Goal: Transaction & Acquisition: Download file/media

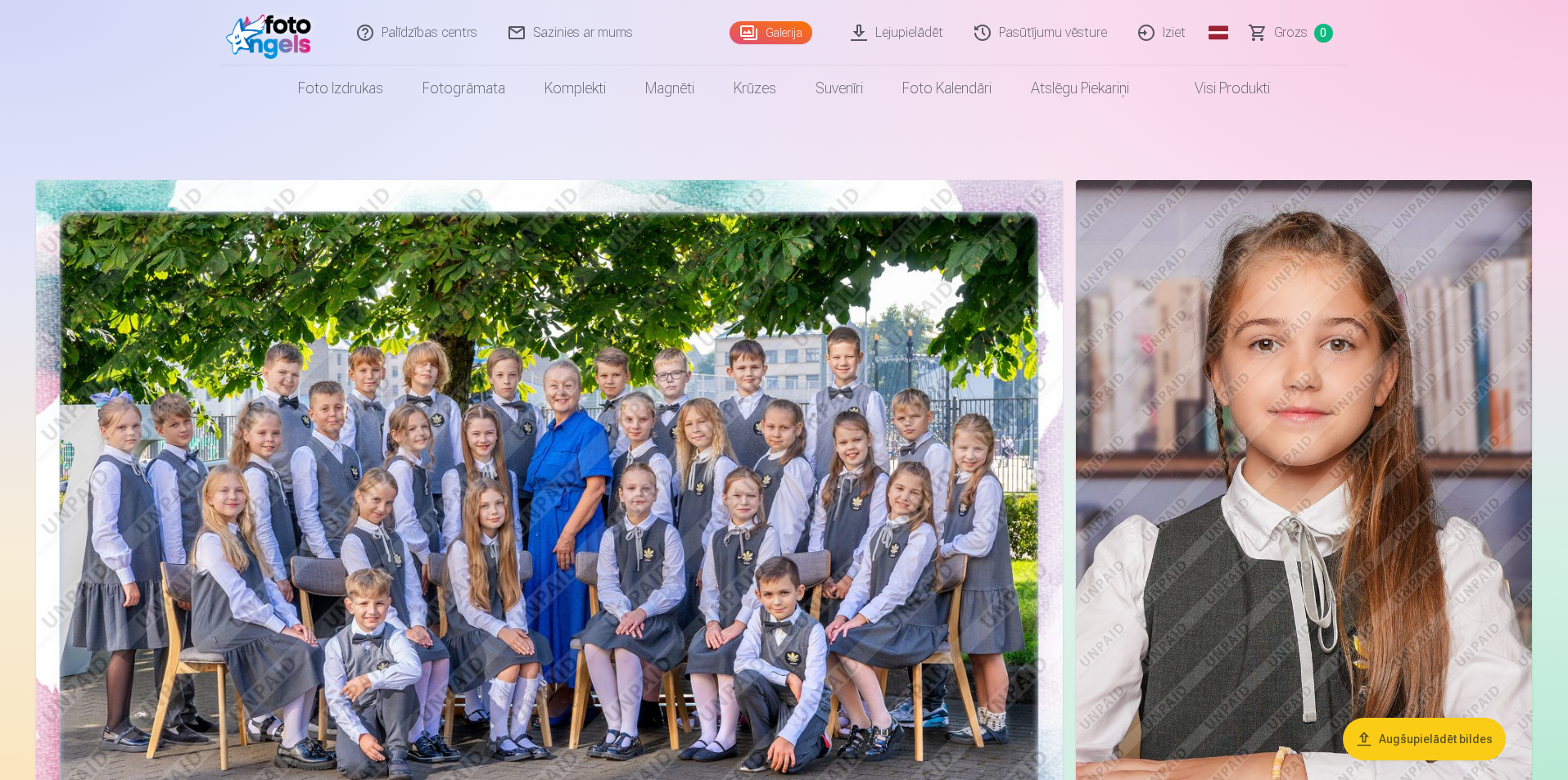
click at [885, 30] on link "Lejupielādēt" at bounding box center [897, 33] width 124 height 66
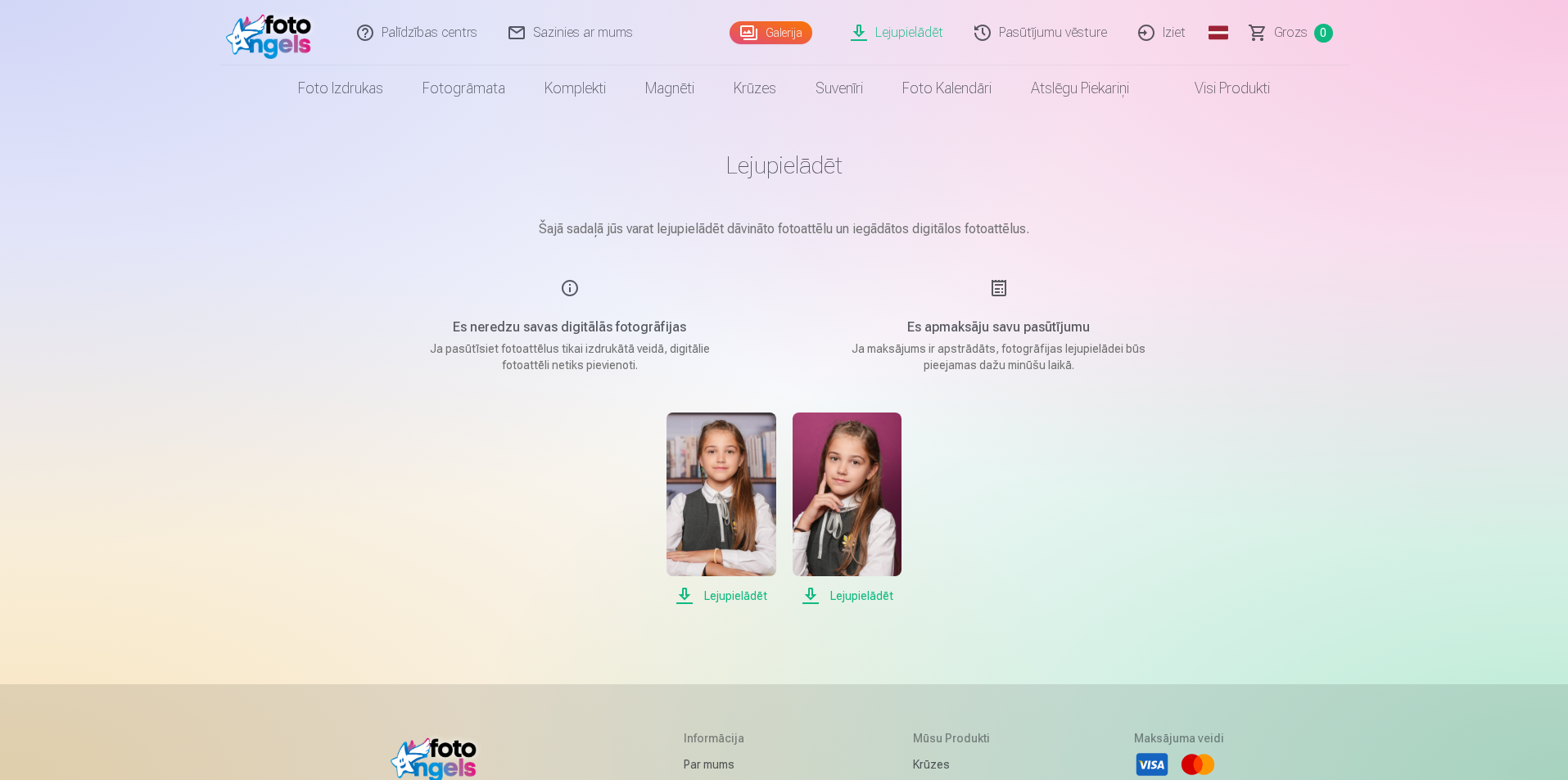
click at [729, 593] on span "Lejupielādēt" at bounding box center [720, 596] width 109 height 20
click at [850, 593] on span "Lejupielādēt" at bounding box center [847, 596] width 109 height 20
click at [171, 573] on div "Palīdzības centrs Sazinies ar mums Galerija Lejupielādēt Pasūtījumu vēsture Izi…" at bounding box center [784, 567] width 1568 height 1135
click at [415, 501] on div "Lejupielādēt Lejupielādēt" at bounding box center [784, 509] width 819 height 193
click at [1041, 28] on link "Pasūtījumu vēsture" at bounding box center [1041, 33] width 164 height 66
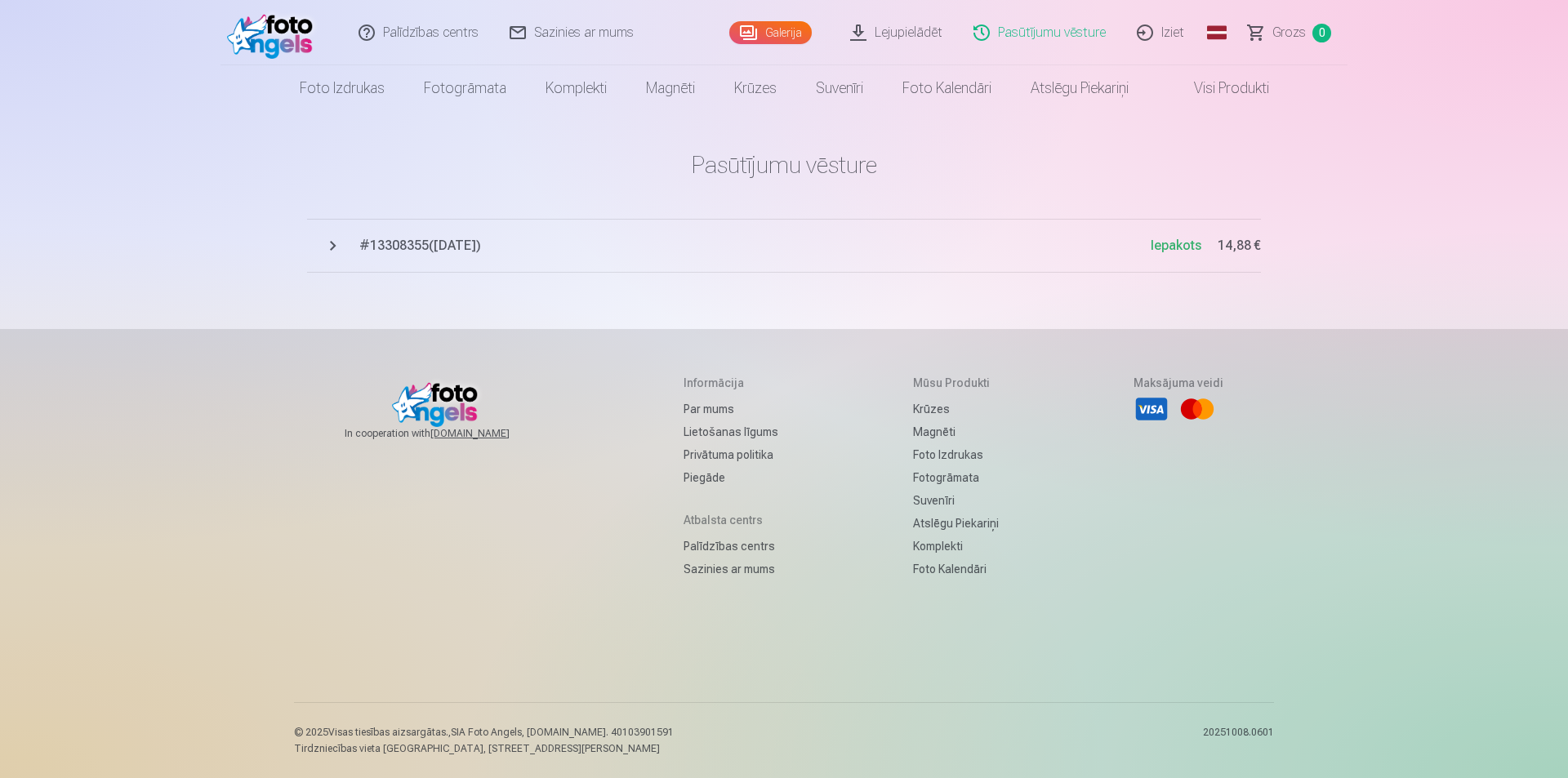
click at [425, 244] on span "# 13308355 ( [DATE] )" at bounding box center [755, 246] width 792 height 20
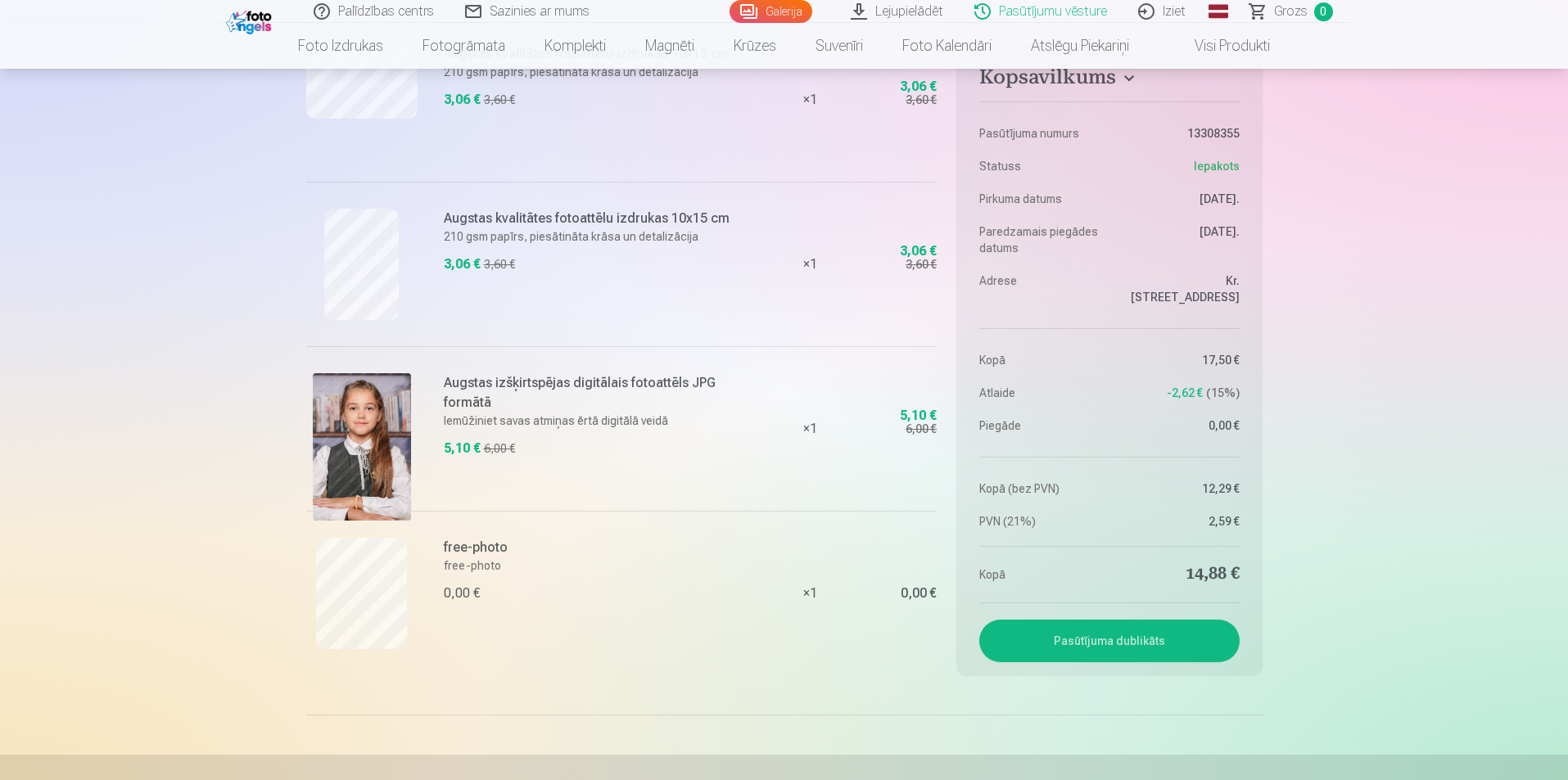
scroll to position [491, 0]
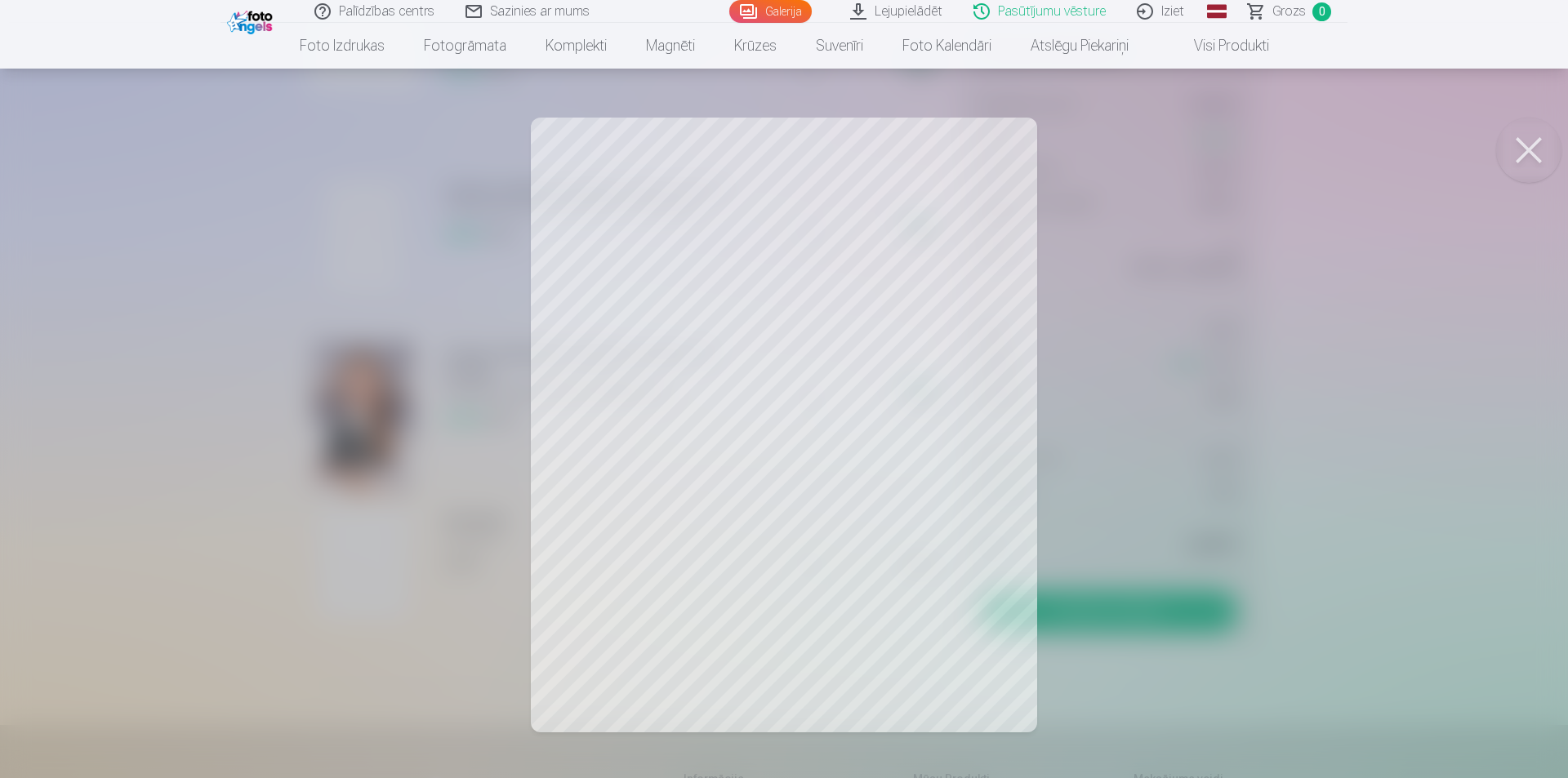
click at [1528, 144] on button at bounding box center [1529, 151] width 66 height 66
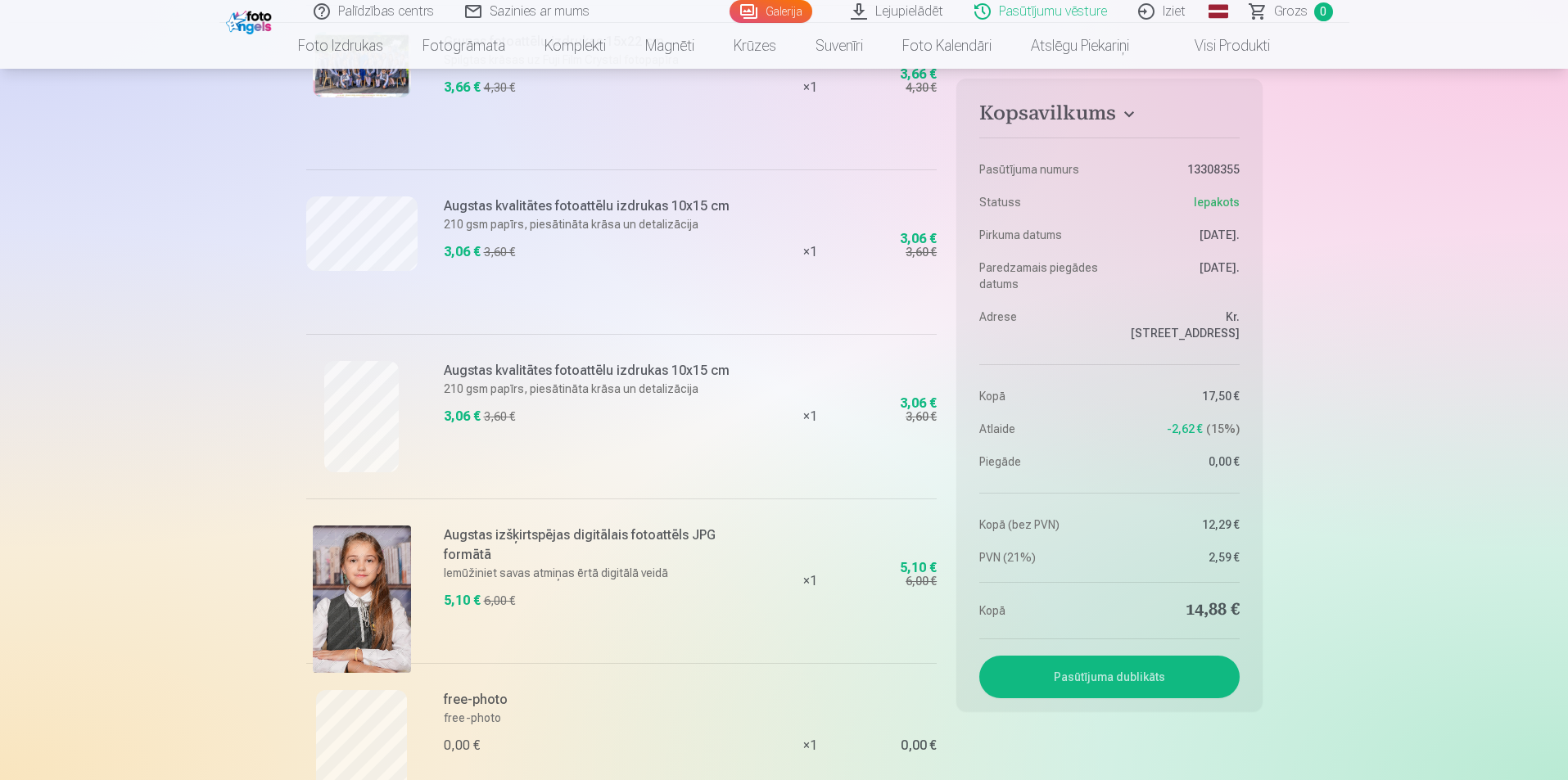
scroll to position [409, 0]
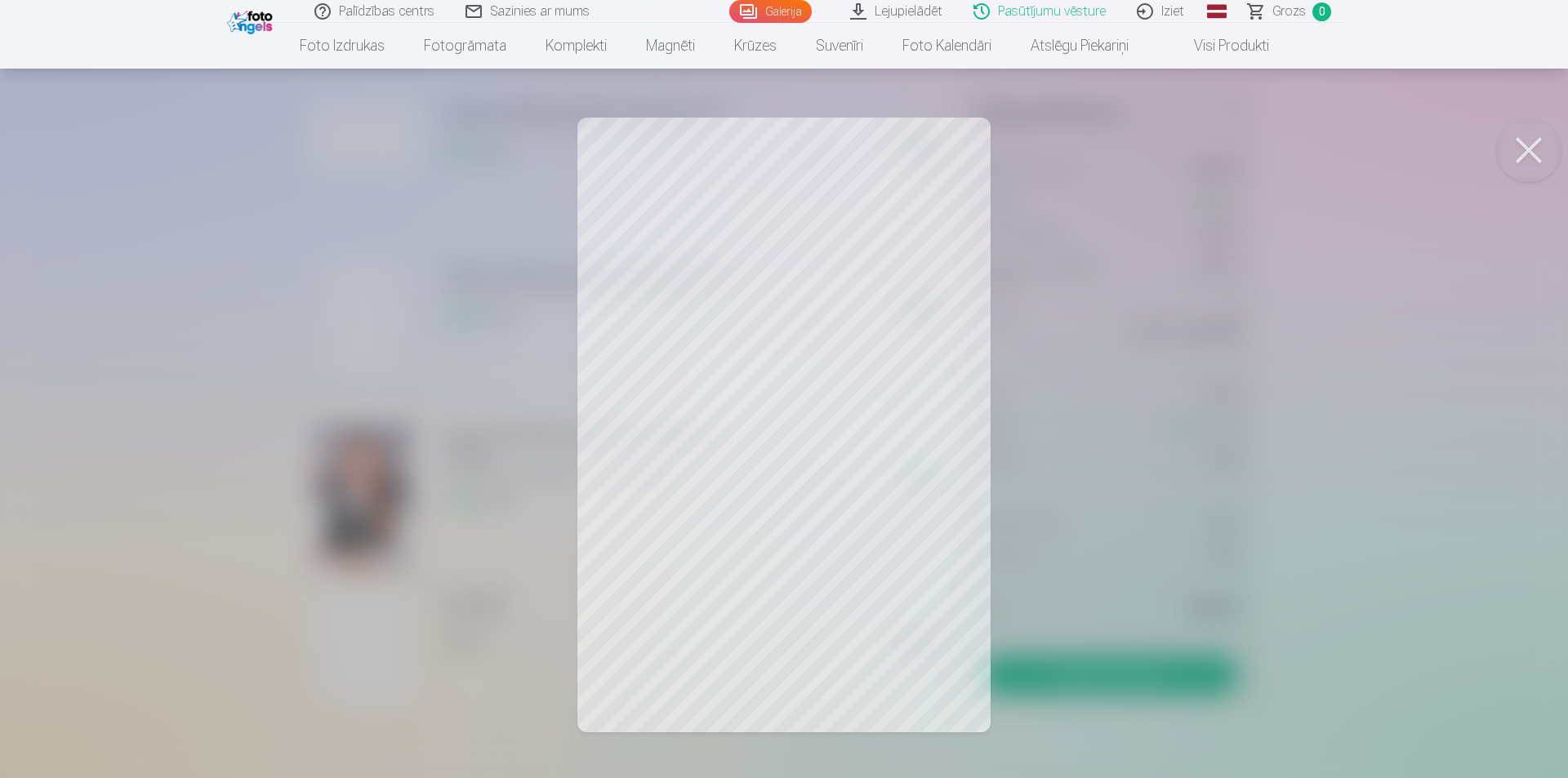
click at [1533, 146] on button at bounding box center [1529, 151] width 66 height 66
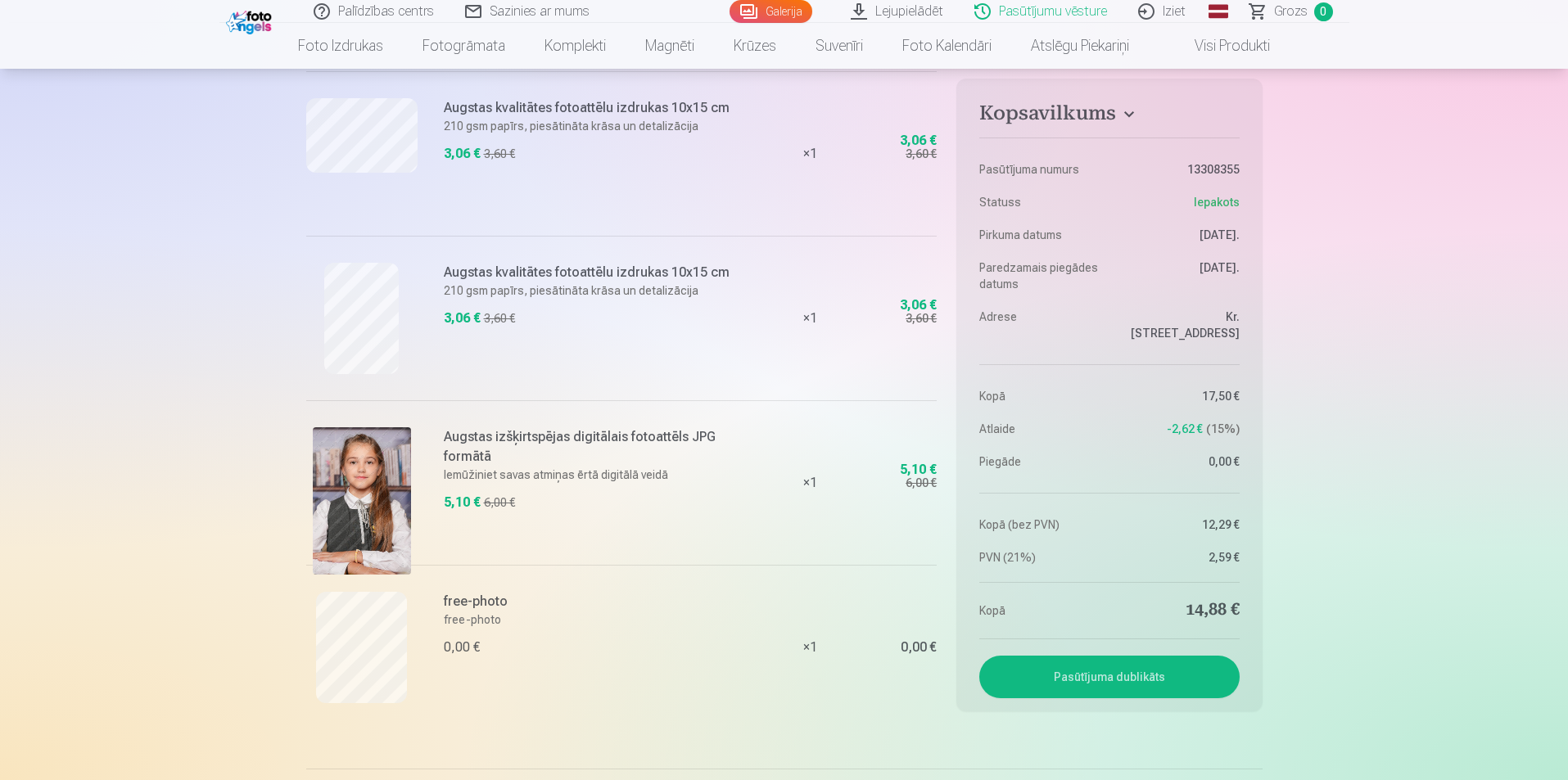
click at [365, 502] on img at bounding box center [362, 502] width 98 height 148
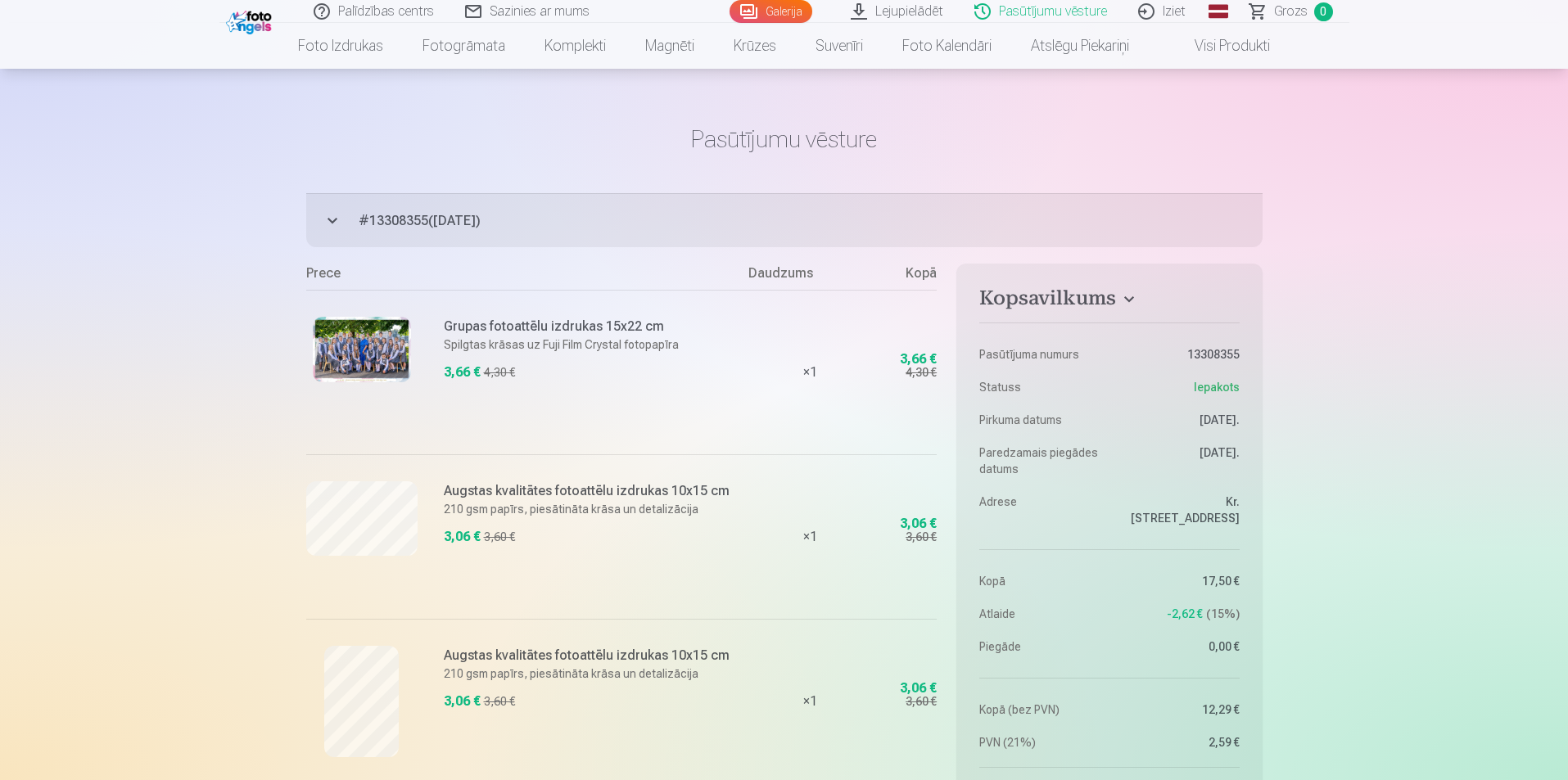
scroll to position [0, 0]
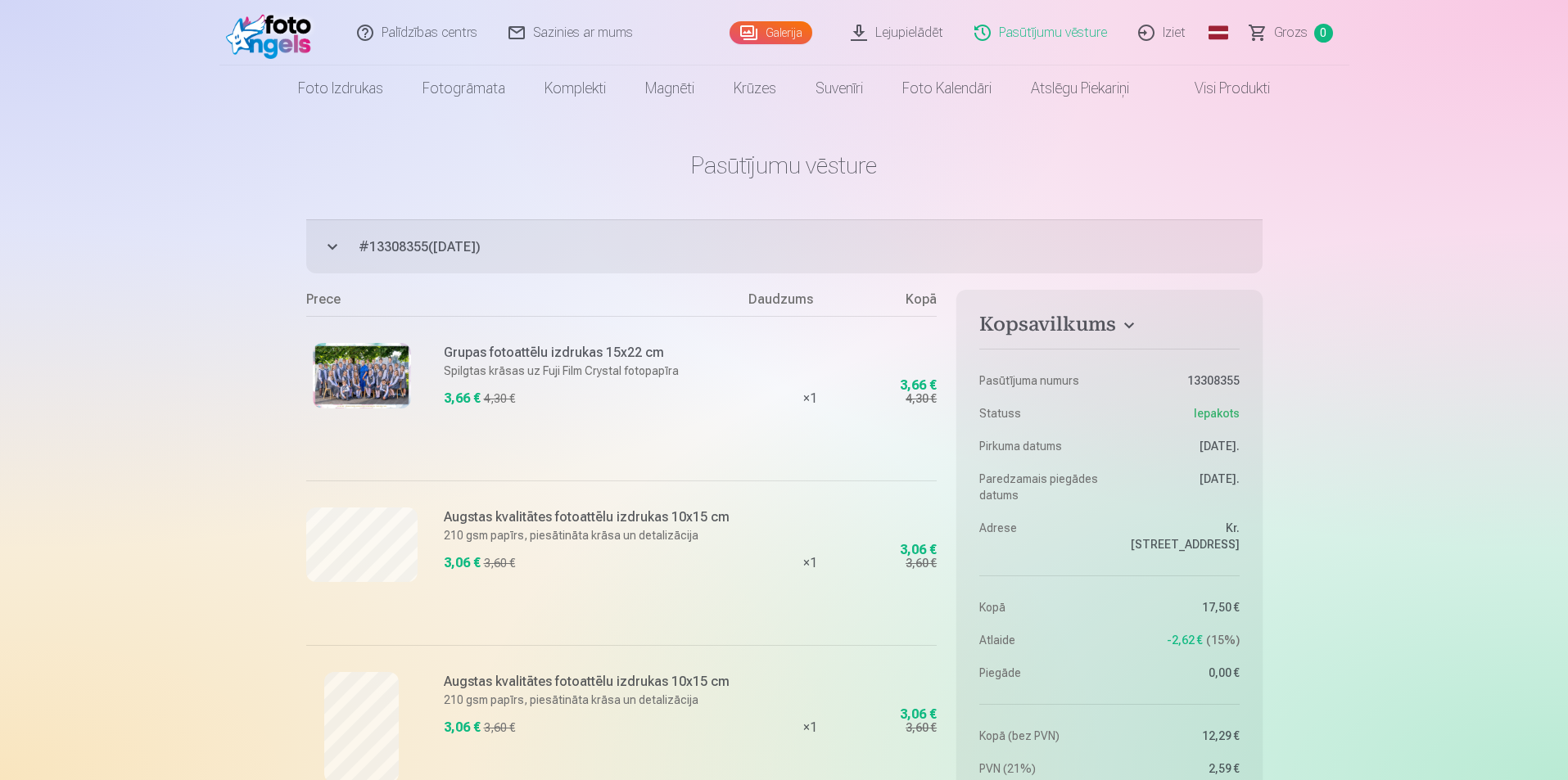
click at [910, 33] on link "Lejupielādēt" at bounding box center [897, 33] width 124 height 66
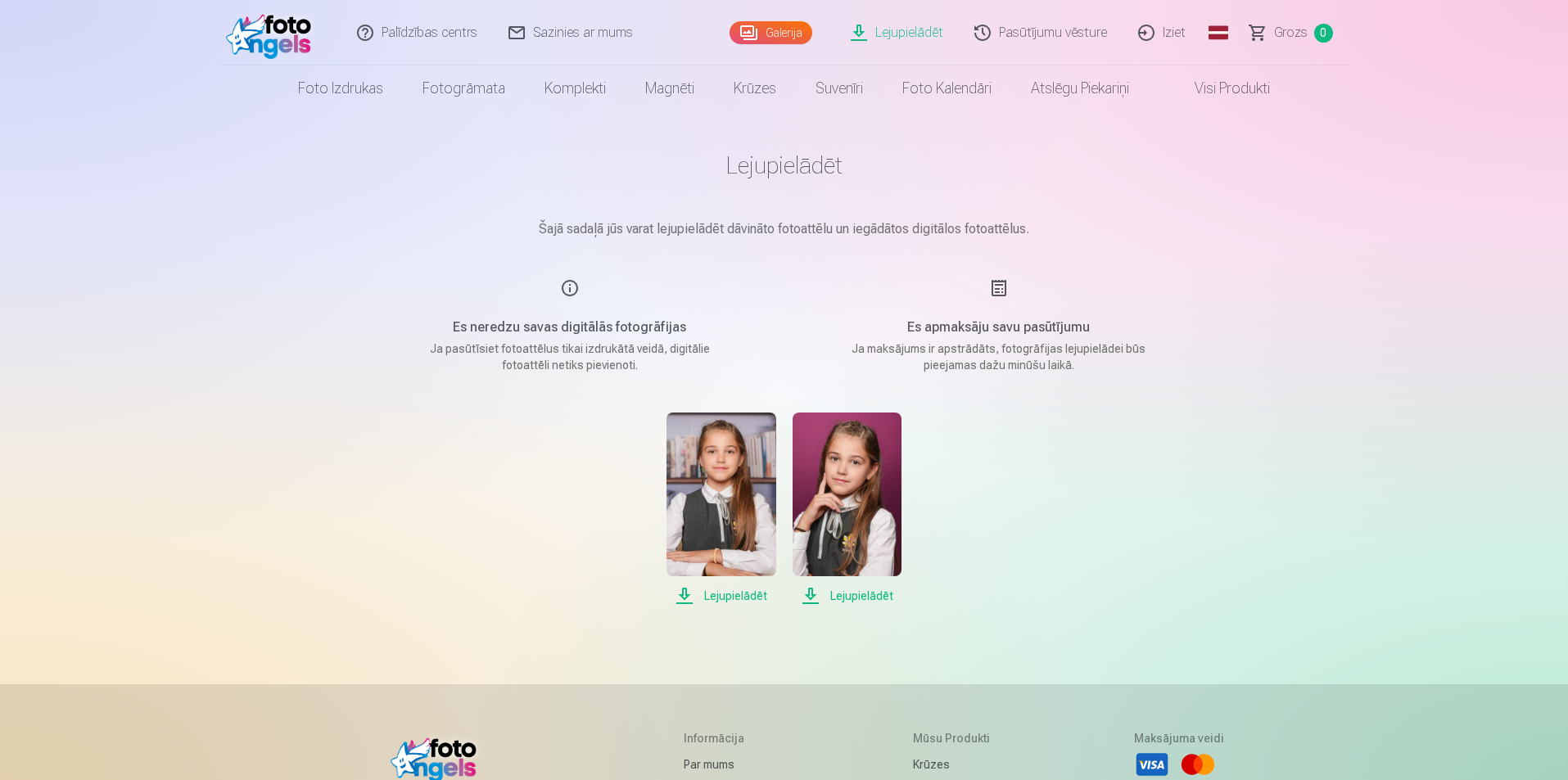
click at [986, 491] on div "Lejupielādēt Lejupielādēt" at bounding box center [784, 509] width 819 height 193
